Goal: Task Accomplishment & Management: Complete application form

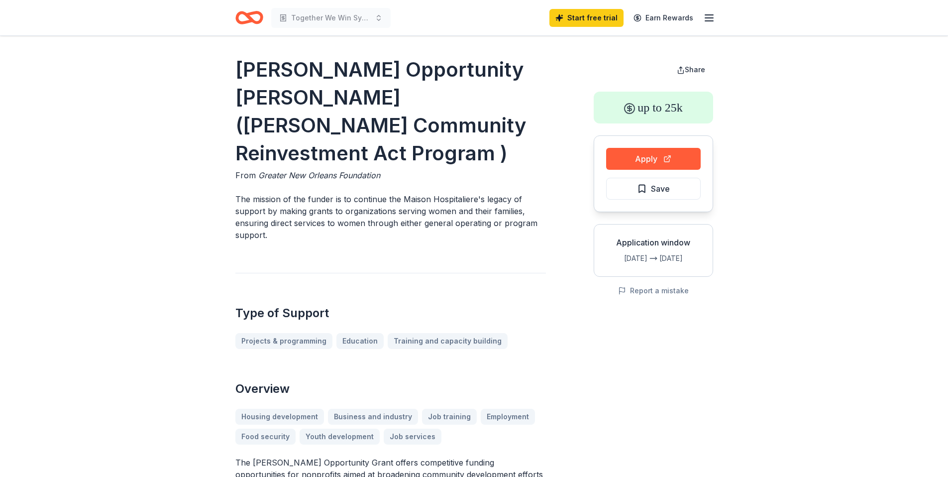
click at [253, 14] on icon "Home" at bounding box center [253, 17] width 15 height 10
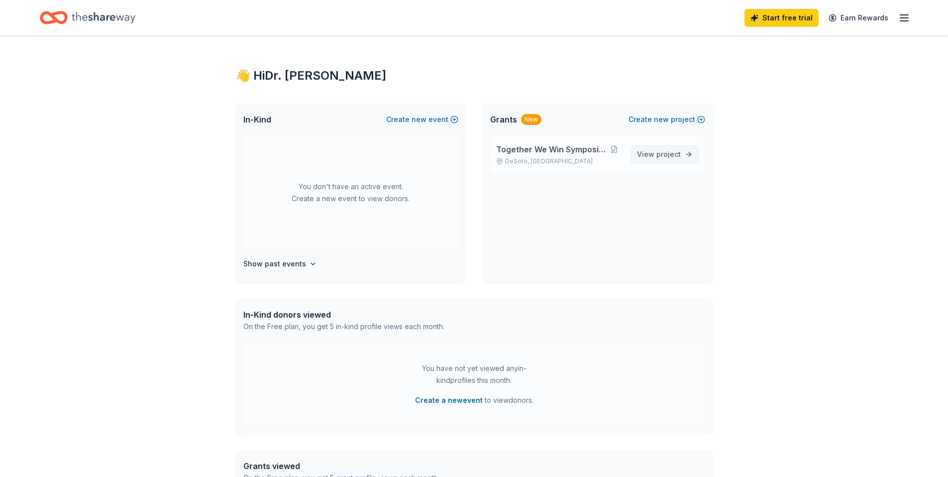
click at [655, 151] on span "View project" at bounding box center [659, 154] width 44 height 12
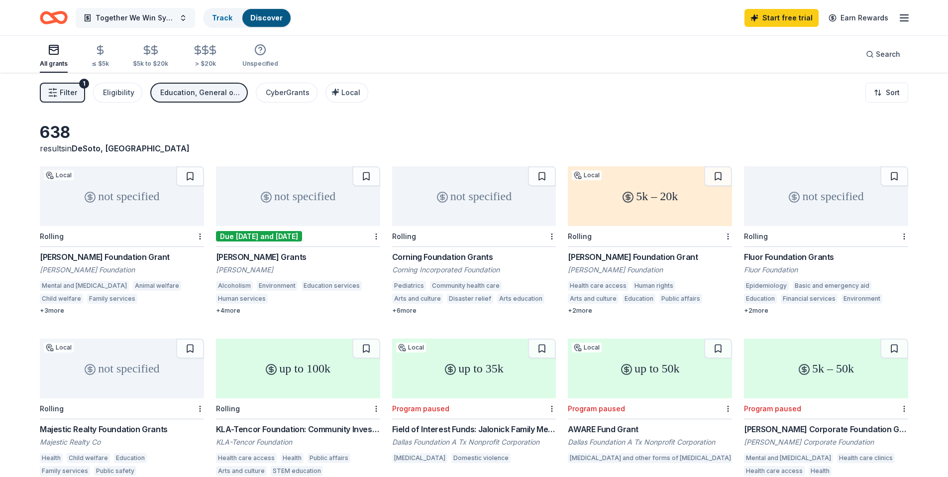
click at [183, 18] on button "Together We Win Symposium 2025" at bounding box center [135, 18] width 119 height 20
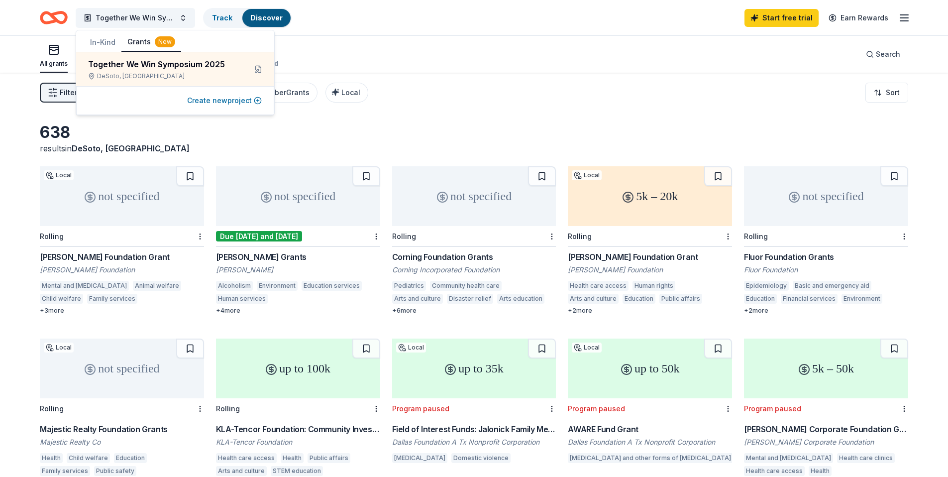
click at [206, 101] on button "Create new project" at bounding box center [224, 101] width 75 height 12
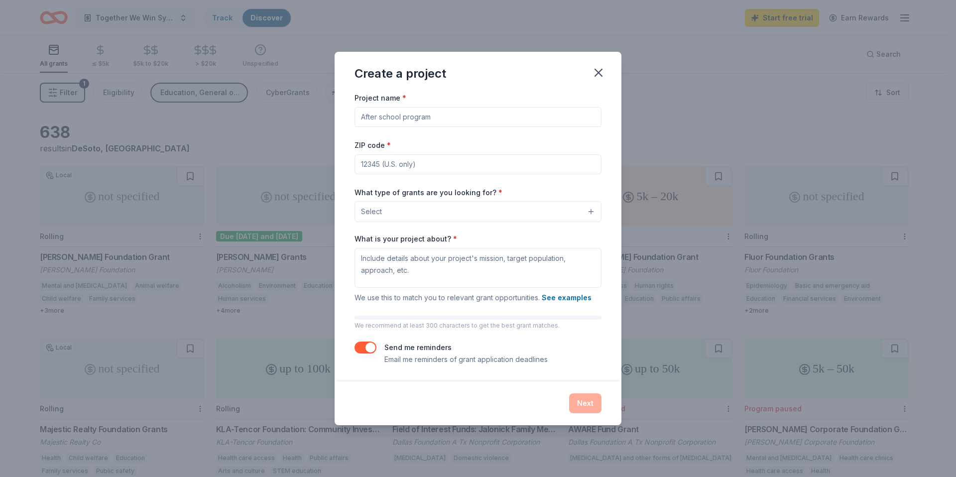
click at [443, 114] on input "Project name *" at bounding box center [477, 117] width 247 height 20
type input "Together We Win Total Health Fair 2026"
type input "75115"
click at [440, 211] on button "Select" at bounding box center [477, 211] width 247 height 21
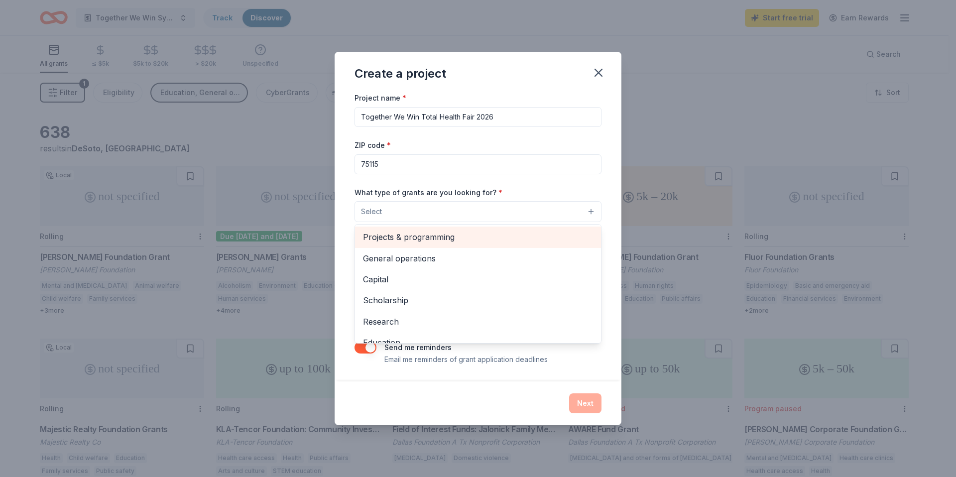
click at [434, 238] on span "Projects & programming" at bounding box center [478, 236] width 230 height 13
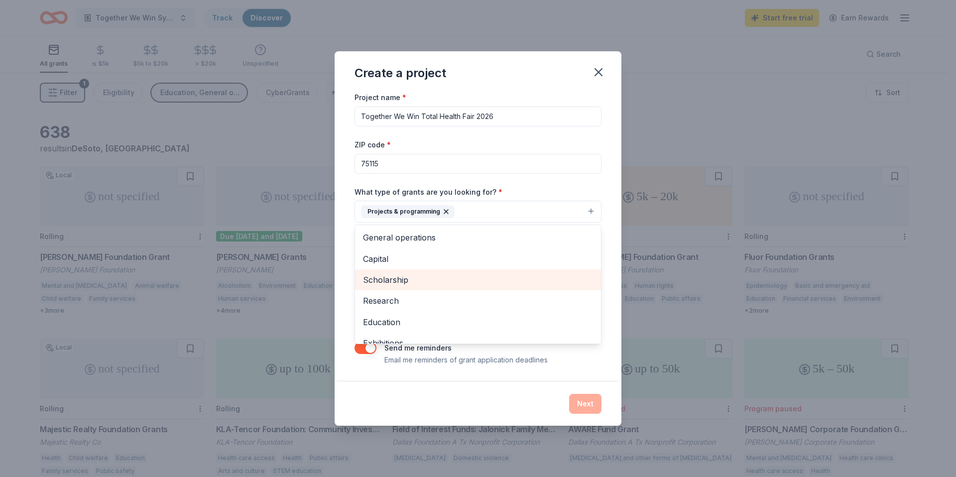
click at [402, 283] on span "Scholarship" at bounding box center [478, 279] width 230 height 13
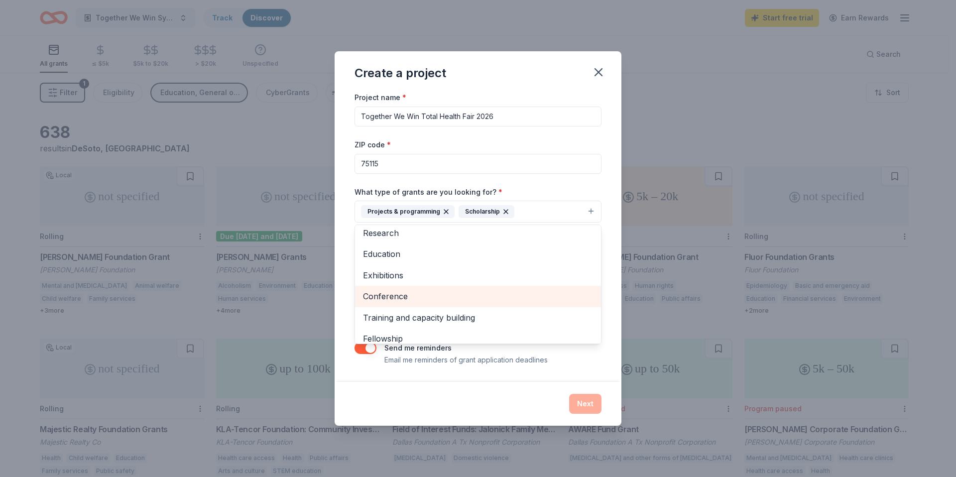
click at [396, 298] on span "Conference" at bounding box center [478, 296] width 230 height 13
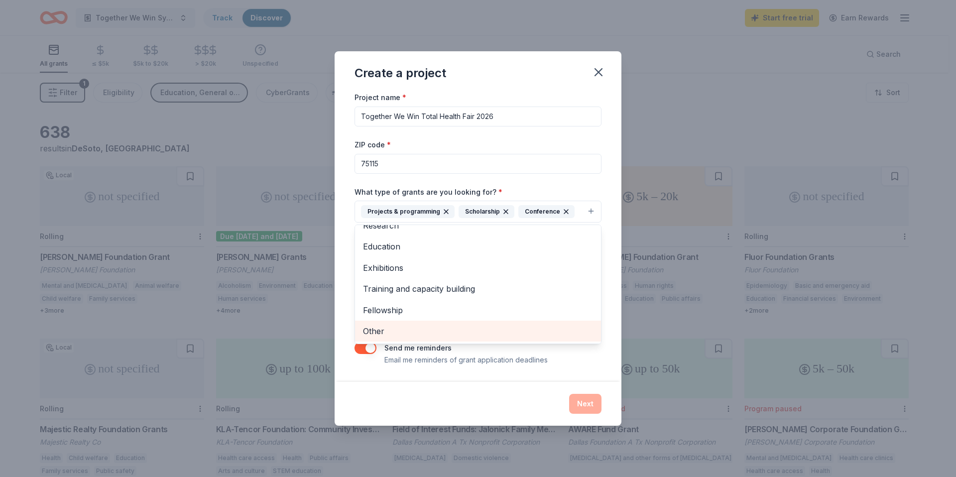
click at [367, 331] on span "Other" at bounding box center [478, 330] width 230 height 13
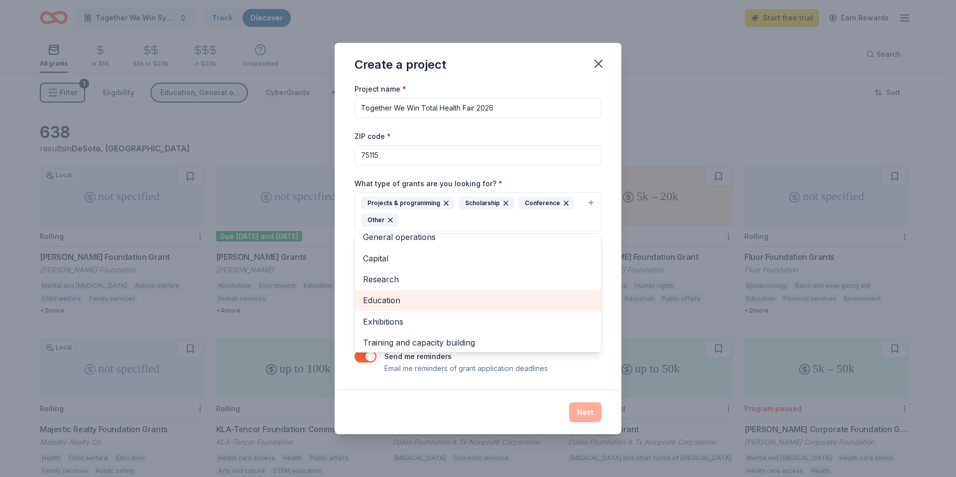
scroll to position [0, 0]
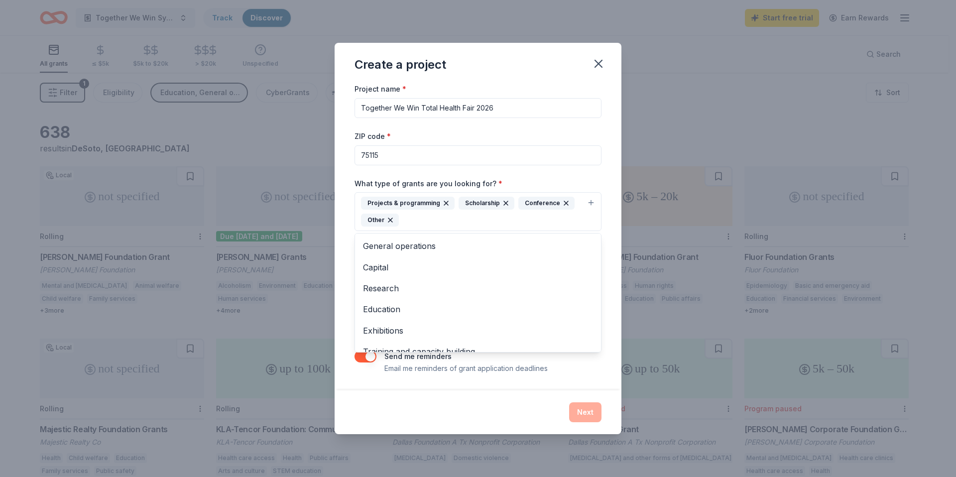
click at [406, 412] on div "Create a project Project name * Together We Win Total Health Fair 2026 ZIP code…" at bounding box center [477, 238] width 287 height 391
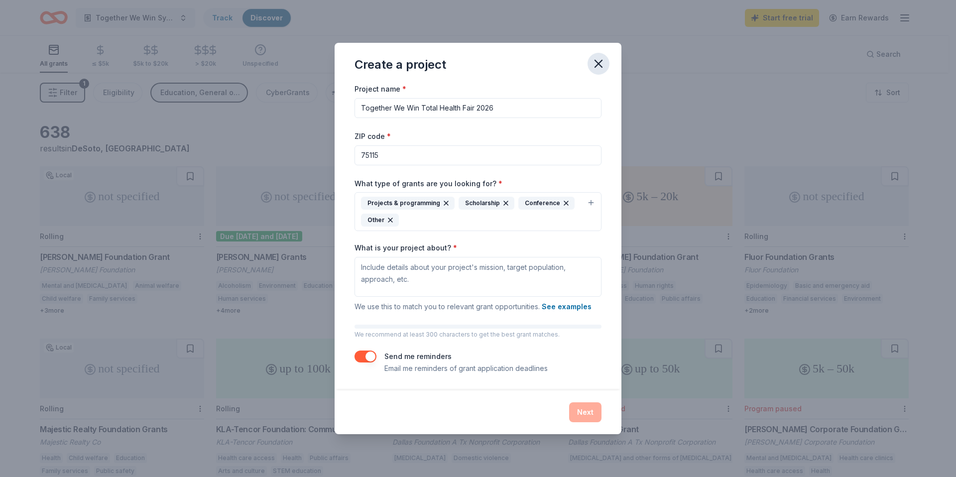
click at [599, 66] on icon "button" at bounding box center [598, 64] width 14 height 14
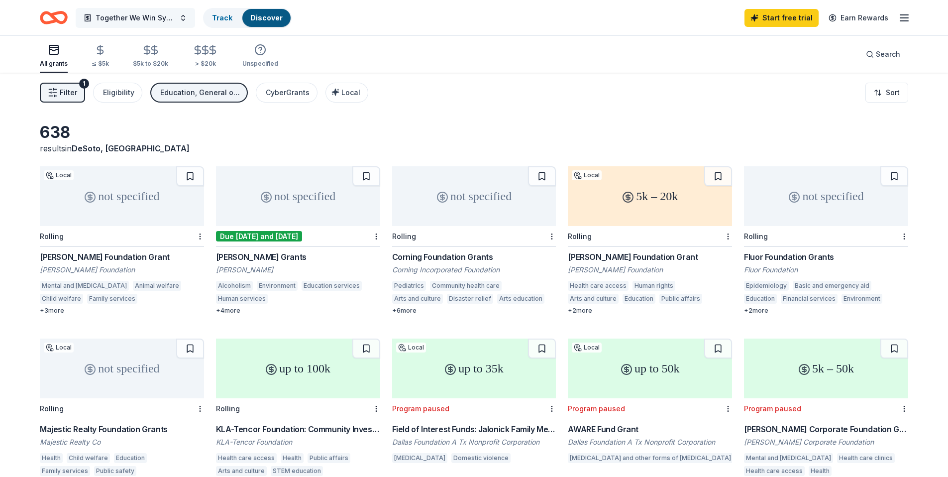
click at [127, 14] on span "Together We Win Symposium 2025" at bounding box center [136, 18] width 80 height 12
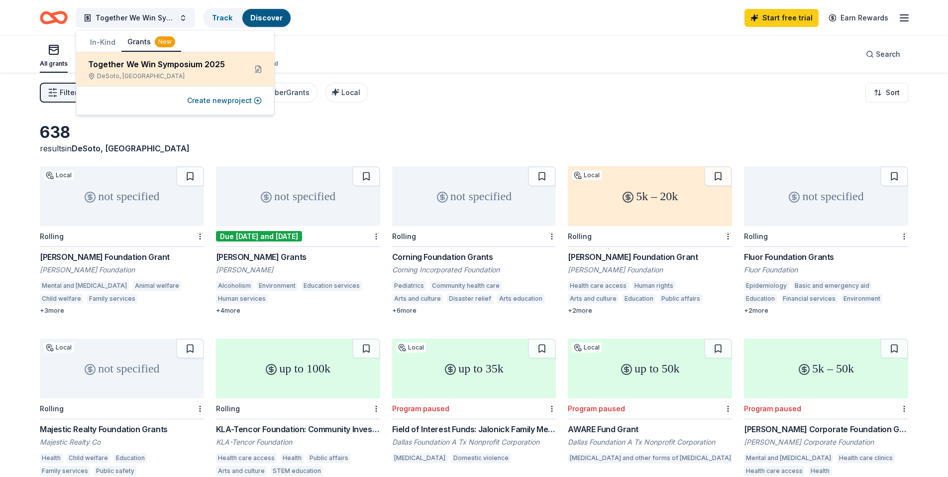
click at [138, 59] on div "Together We Win Symposium 2025" at bounding box center [163, 64] width 150 height 12
click at [140, 64] on div "Together We Win Symposium 2025" at bounding box center [163, 64] width 150 height 12
click at [256, 68] on button at bounding box center [258, 69] width 16 height 16
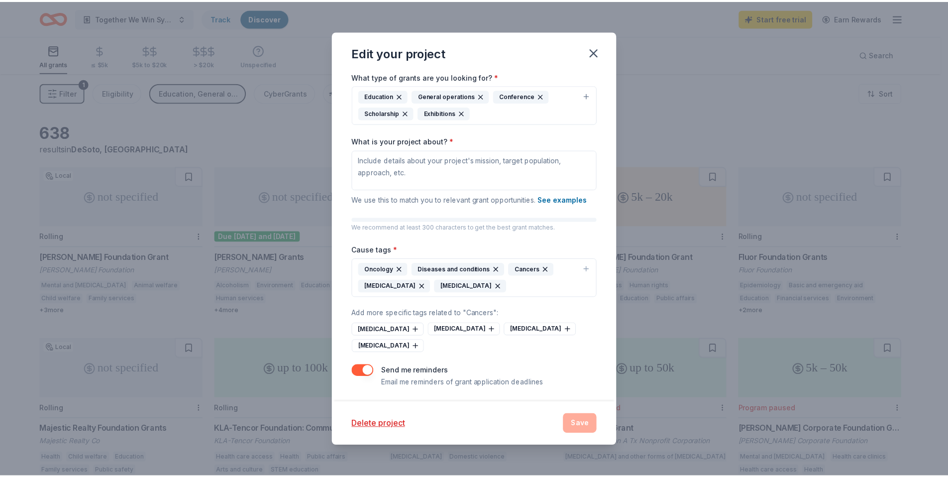
scroll to position [98, 0]
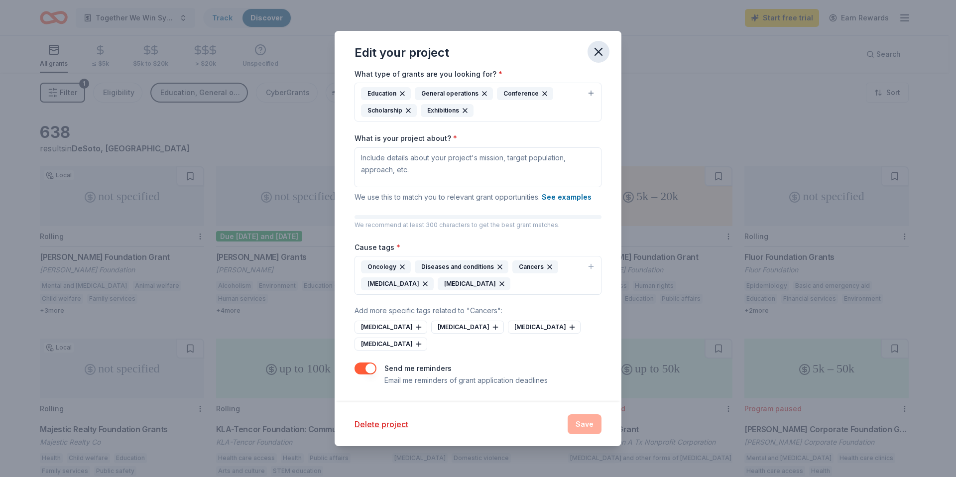
click at [602, 51] on icon "button" at bounding box center [598, 52] width 14 height 14
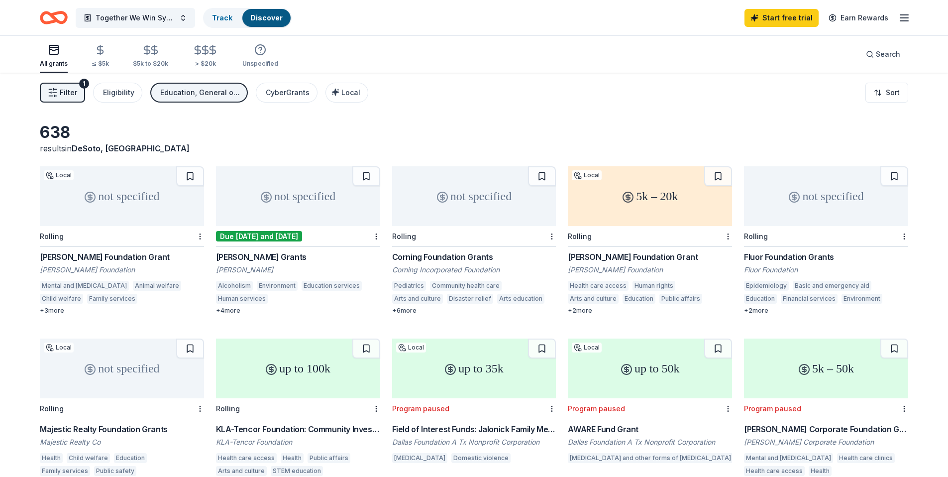
click at [660, 201] on div "5k – 20k" at bounding box center [650, 196] width 164 height 60
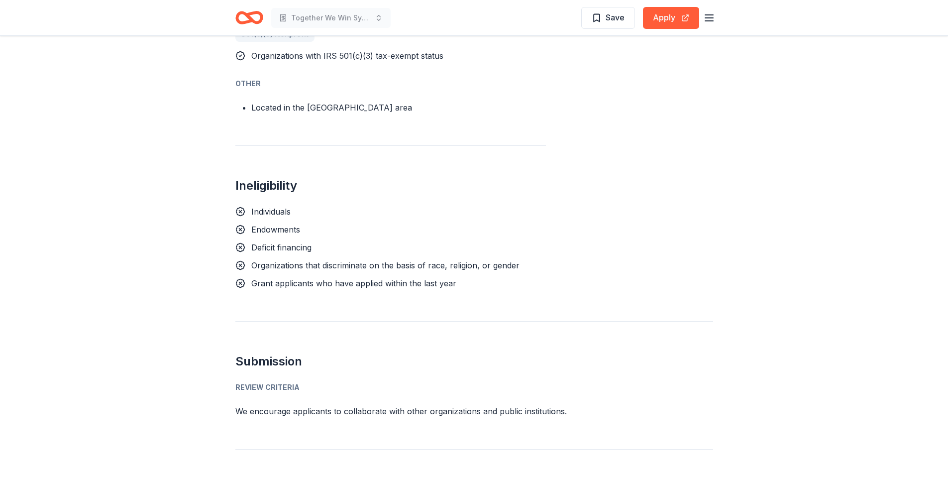
scroll to position [762, 0]
click at [288, 379] on div "Review Criteria" at bounding box center [474, 385] width 478 height 12
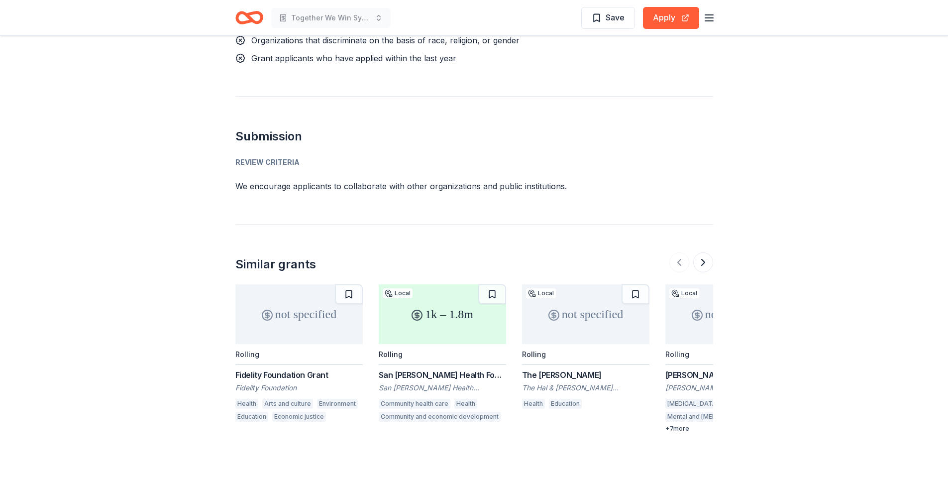
scroll to position [996, 0]
